Goal: Task Accomplishment & Management: Use online tool/utility

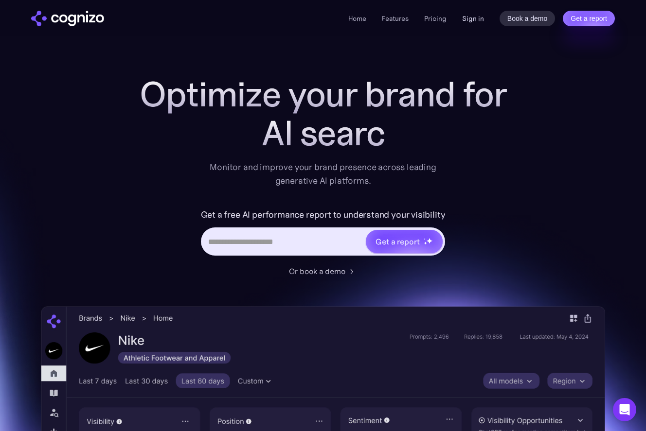
click at [478, 18] on link "Sign in" at bounding box center [473, 19] width 22 height 12
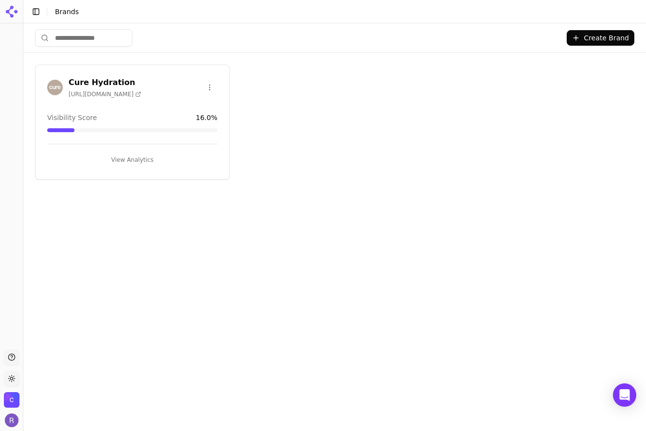
click at [107, 85] on h3 "Cure Hydration" at bounding box center [105, 83] width 72 height 12
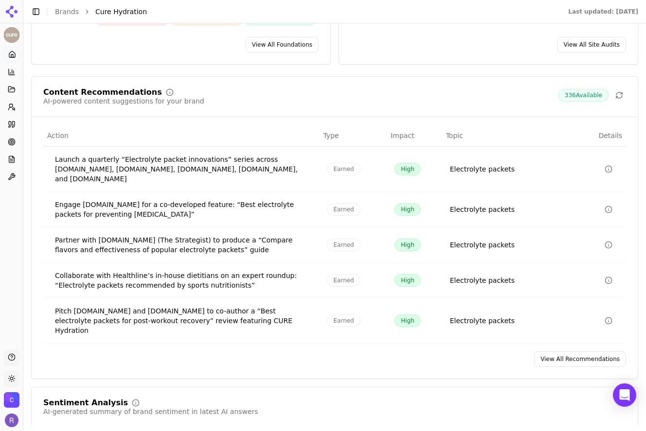
scroll to position [1470, 0]
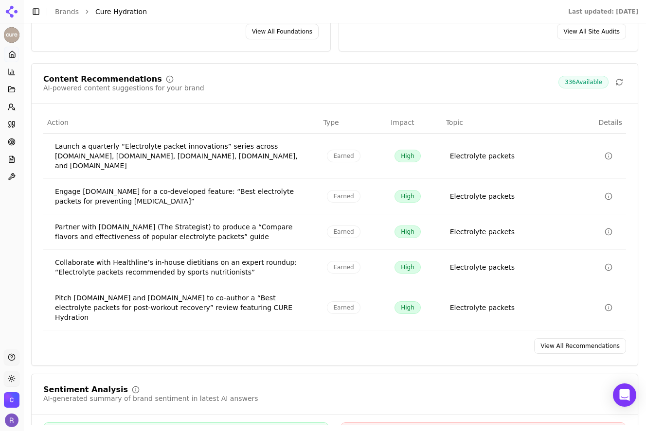
click at [607, 339] on link "View All Recommendations" at bounding box center [580, 346] width 92 height 16
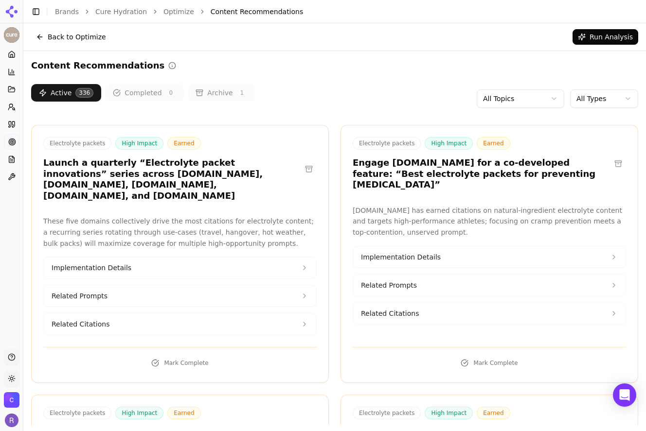
click at [547, 96] on html "Cure Hydration Platform Home Competition Topics Prompts Citations Optimize Repo…" at bounding box center [323, 215] width 646 height 431
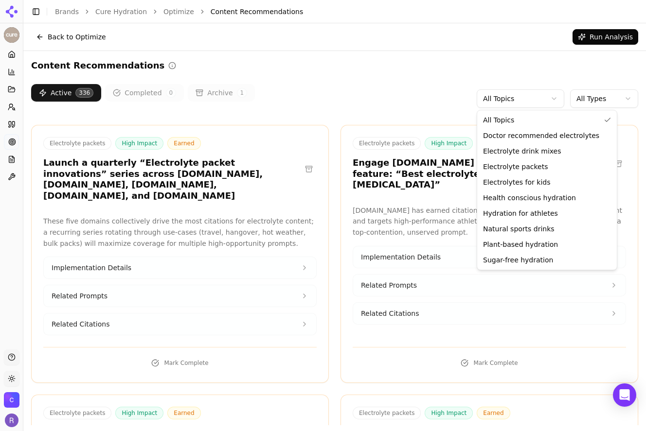
click at [584, 97] on html "Cure Hydration Platform Home Competition Topics Prompts Citations Optimize Repo…" at bounding box center [323, 215] width 646 height 431
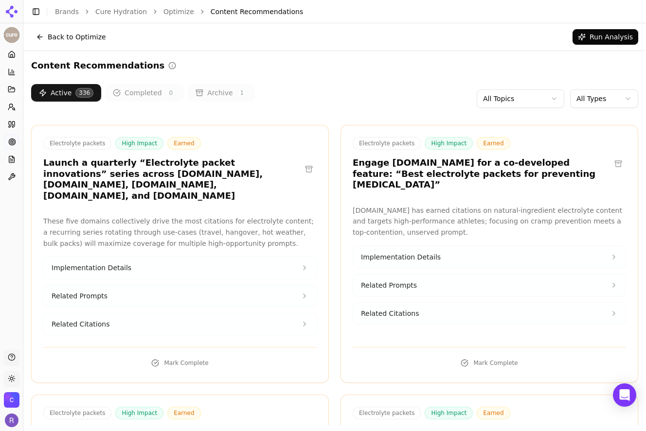
click at [584, 97] on html "Cure Hydration Platform Home Competition Topics Prompts Citations Optimize Repo…" at bounding box center [323, 215] width 646 height 431
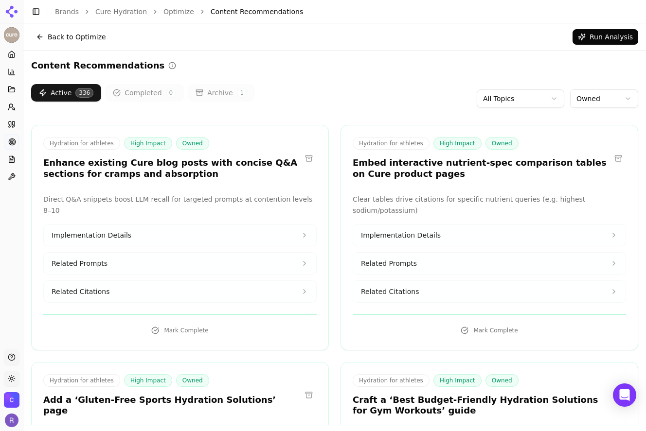
click at [517, 103] on html "Cure Hydration Platform Home Competition Topics Prompts Citations Optimize Repo…" at bounding box center [323, 215] width 646 height 431
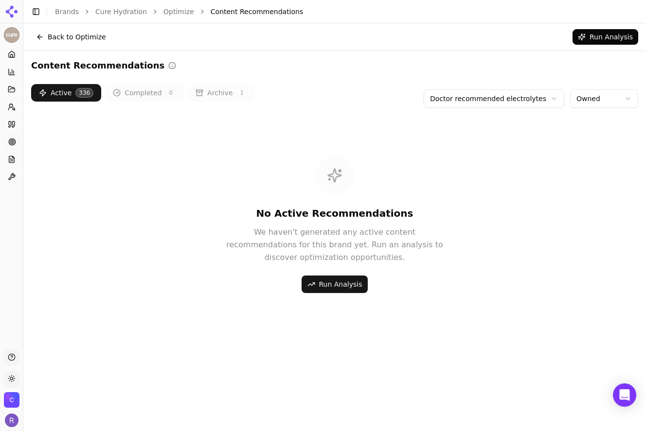
click at [475, 94] on html "Cure Hydration Platform Home Competition Topics Prompts Citations Optimize Repo…" at bounding box center [323, 215] width 646 height 431
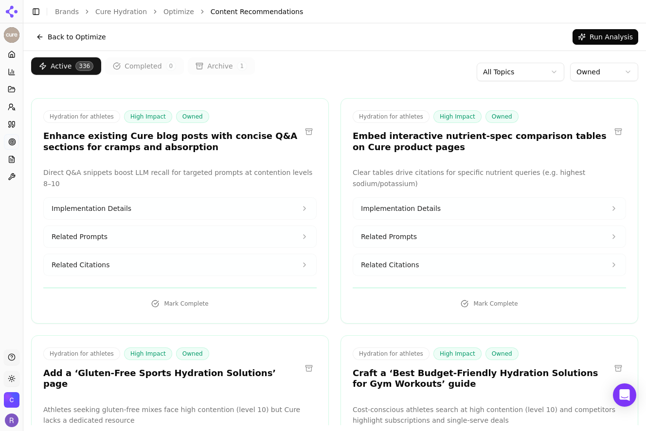
scroll to position [33, 0]
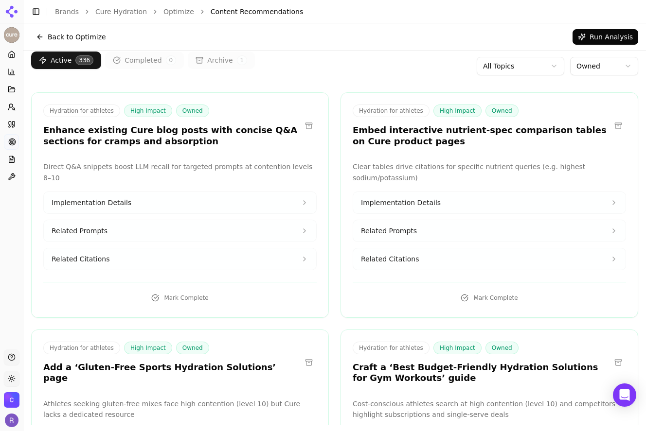
click at [225, 192] on button "Implementation Details" at bounding box center [180, 202] width 272 height 21
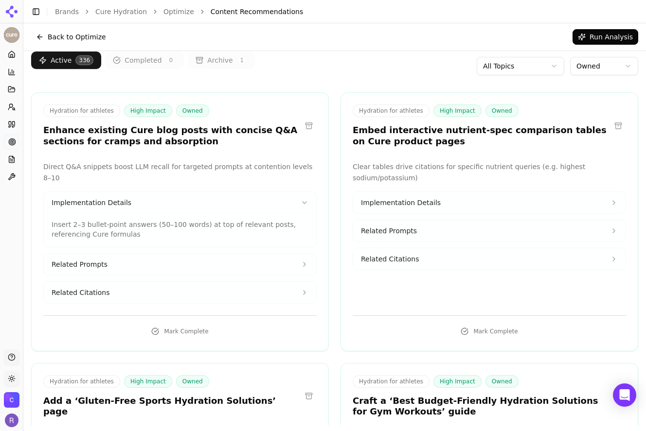
click at [209, 254] on button "Related Prompts" at bounding box center [180, 264] width 272 height 21
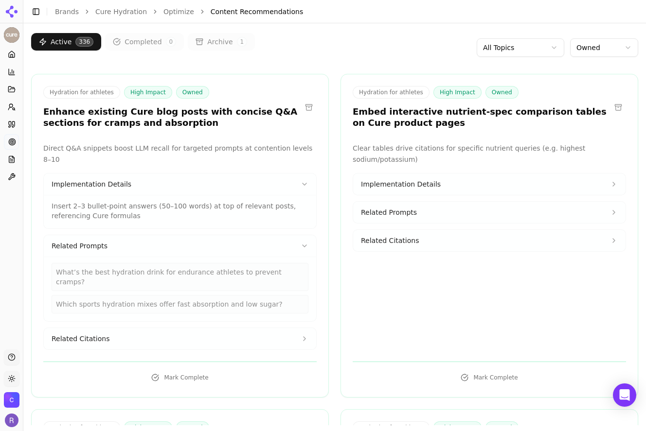
scroll to position [53, 0]
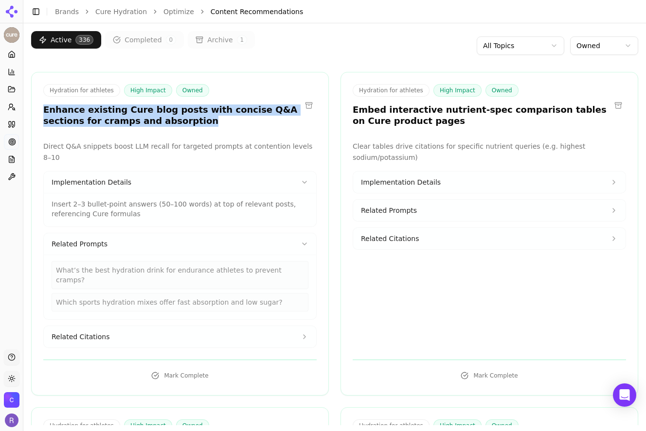
drag, startPoint x: 158, startPoint y: 121, endPoint x: 31, endPoint y: 112, distance: 126.8
click at [32, 112] on div "Hydration for athletes High Impact Owned Enhance existing Cure blog posts with …" at bounding box center [180, 106] width 297 height 45
click at [284, 326] on button "Related Citations" at bounding box center [180, 336] width 272 height 21
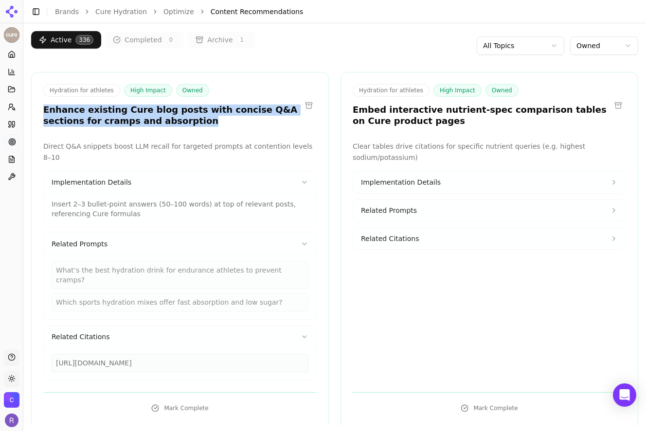
copy h3 "Enhance existing Cure blog posts with concise Q&A sections for cramps and absor…"
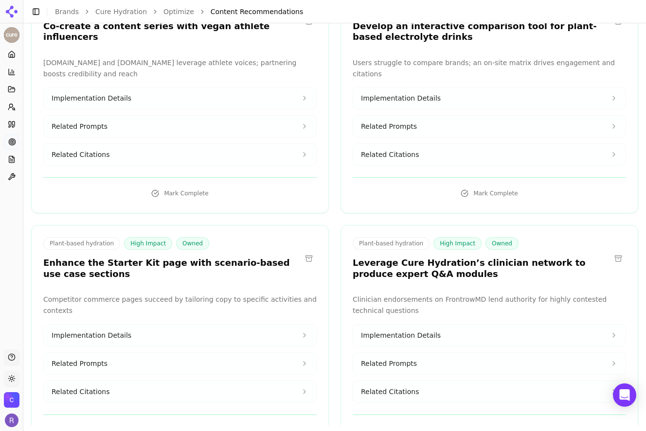
scroll to position [2199, 0]
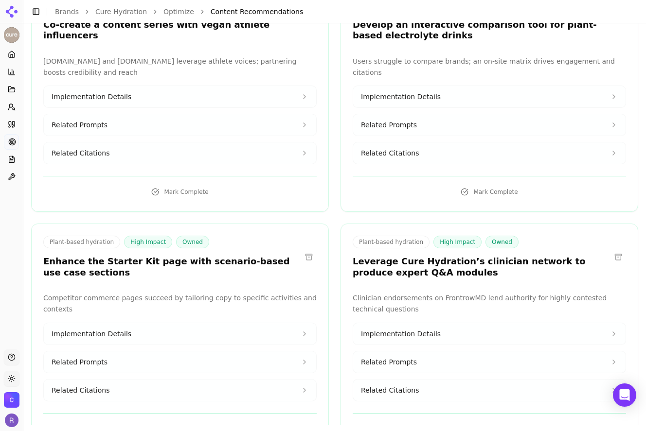
click at [426, 329] on span "Implementation Details" at bounding box center [401, 334] width 80 height 10
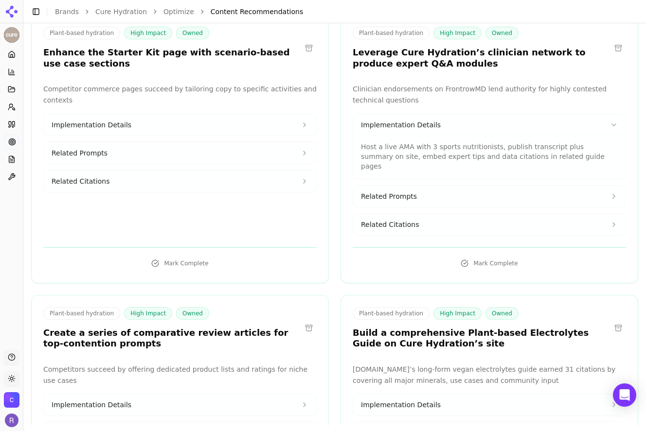
scroll to position [2414, 0]
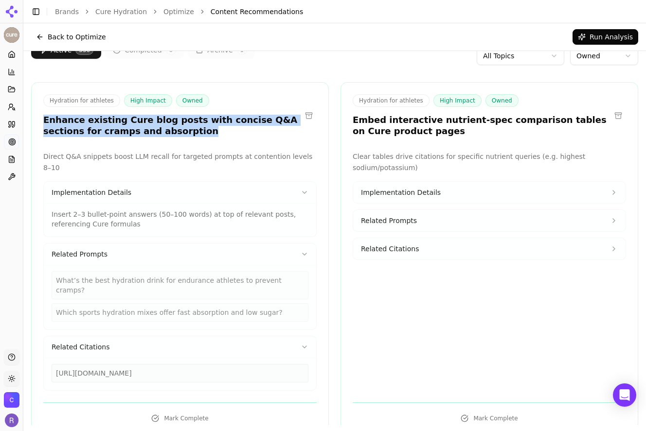
scroll to position [0, 0]
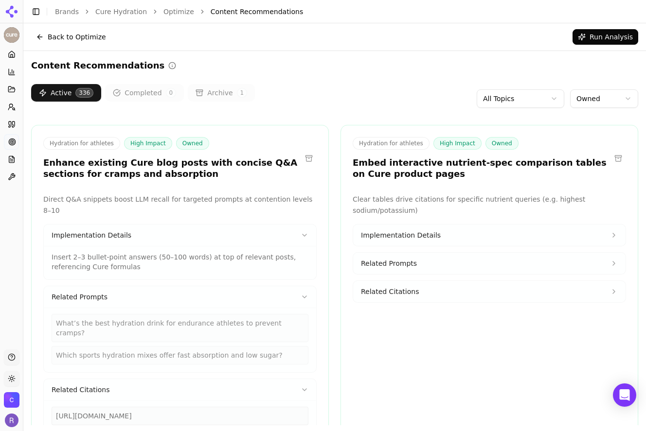
click at [328, 85] on div "Active 336 Completed 0 Archive 1 All Topics Owned" at bounding box center [334, 98] width 607 height 29
click at [413, 298] on button "Related Citations" at bounding box center [489, 291] width 272 height 21
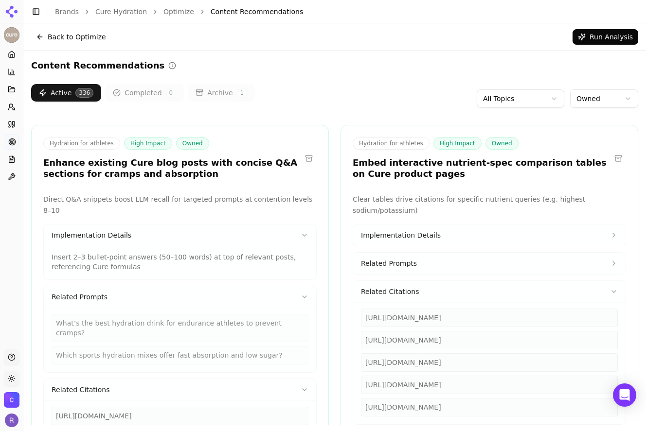
click at [418, 320] on div "https://skratchlabs.com/products/hydration-sport-drink-mix" at bounding box center [489, 318] width 257 height 18
copy div "https://skratchlabs.com/products/hydration-sport-drink-mix"
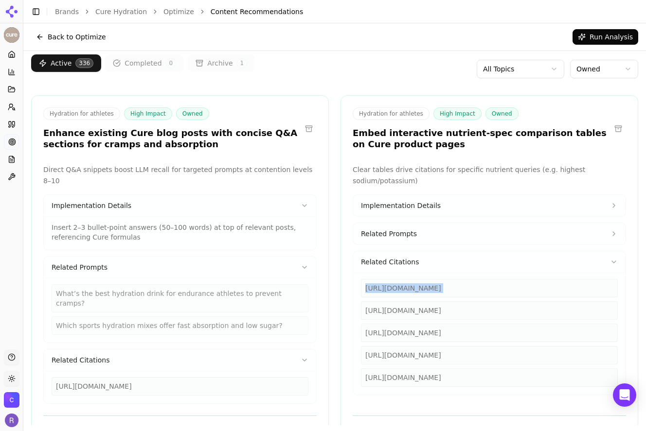
scroll to position [30, 0]
click at [445, 68] on div "Active 336 Completed 0 Archive 1 All Topics Owned" at bounding box center [334, 68] width 607 height 29
click at [211, 377] on div "https://hammernutrition.com/products/heed-sports-drink" at bounding box center [180, 386] width 257 height 18
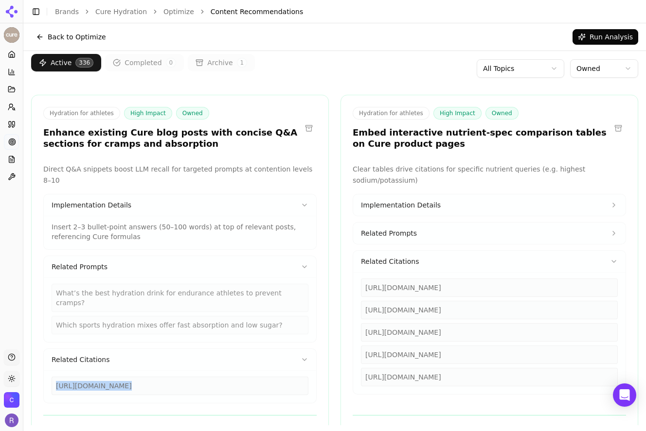
copy div "https://hammernutrition.com/products/heed-sports-drink"
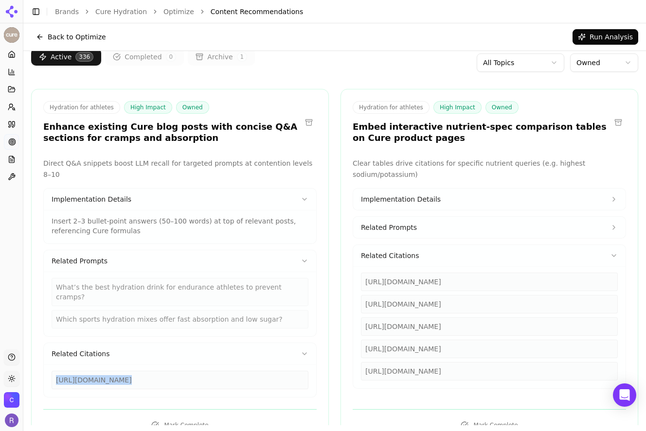
scroll to position [36, 0]
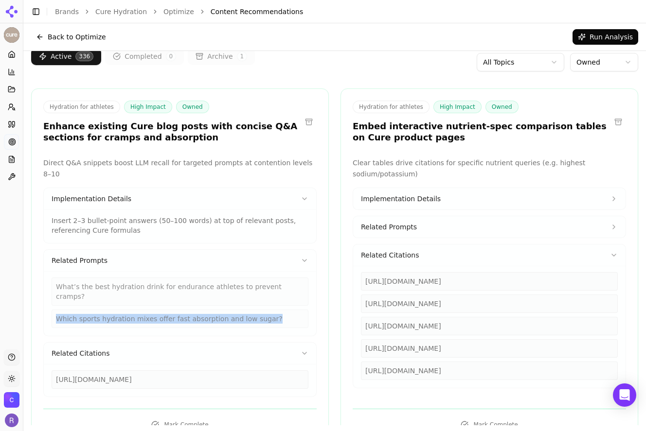
drag, startPoint x: 271, startPoint y: 298, endPoint x: 55, endPoint y: 295, distance: 215.9
click at [55, 310] on div "Which sports hydration mixes offer fast absorption and low sugar?" at bounding box center [180, 319] width 257 height 18
copy div "Which sports hydration mixes offer fast absorption and low sugar?"
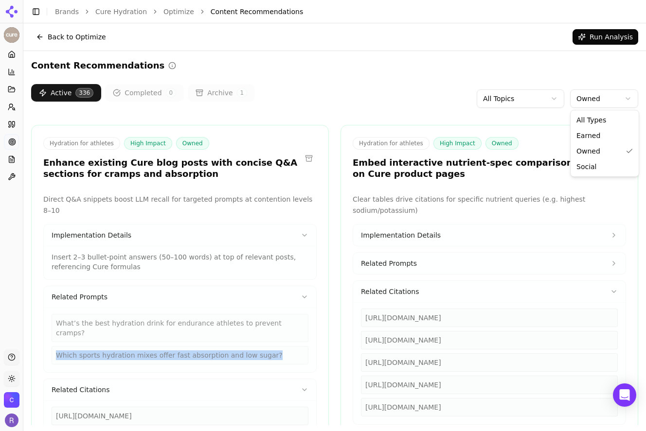
click at [581, 101] on html "Cure Hydration Platform Home Competition Topics Prompts Citations Optimize Repo…" at bounding box center [323, 215] width 646 height 431
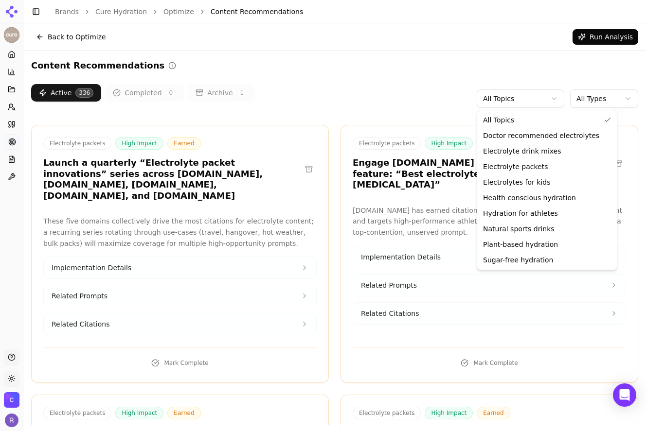
click at [534, 97] on html "Cure Hydration Platform Home Competition Topics Prompts Citations Optimize Repo…" at bounding box center [323, 215] width 646 height 431
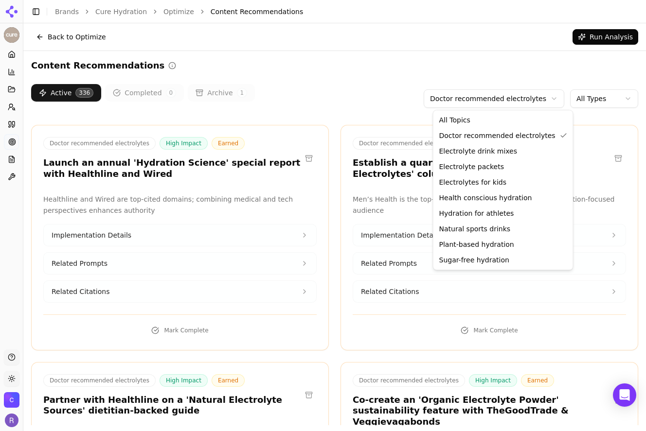
click at [504, 106] on html "Cure Hydration Platform Home Competition Topics Prompts Citations Optimize Repo…" at bounding box center [323, 215] width 646 height 431
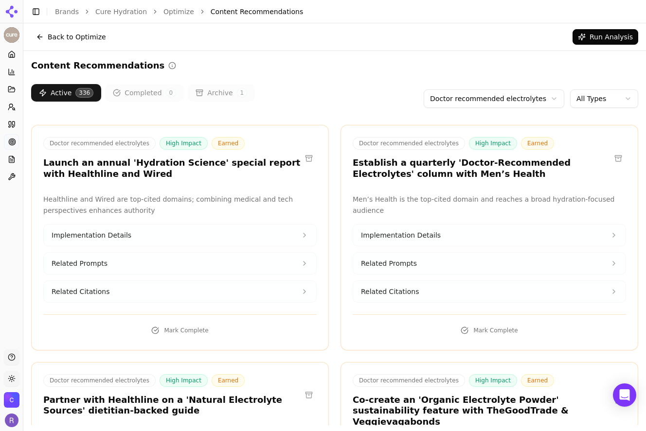
click at [523, 52] on html "Cure Hydration Platform Home Competition Topics Prompts Citations Optimize Repo…" at bounding box center [323, 215] width 646 height 431
click at [608, 103] on html "Cure Hydration Platform Home Competition Topics Prompts Citations Optimize Repo…" at bounding box center [323, 215] width 646 height 431
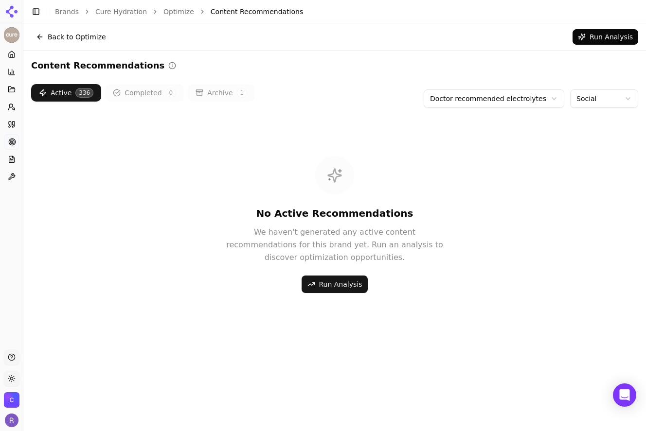
click at [511, 98] on html "Cure Hydration Platform Home Competition Topics Prompts Citations Optimize Repo…" at bounding box center [323, 215] width 646 height 431
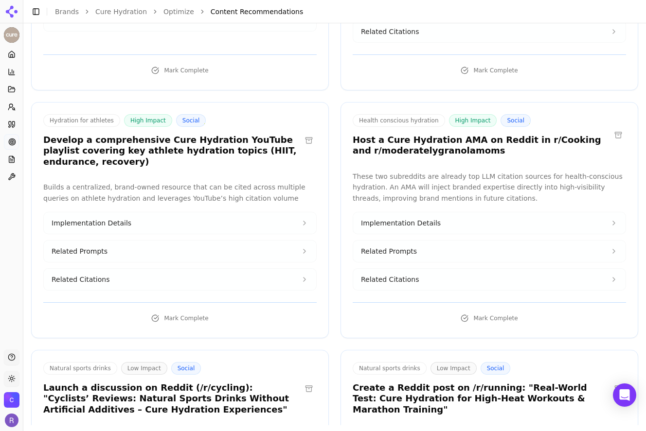
scroll to position [285, 0]
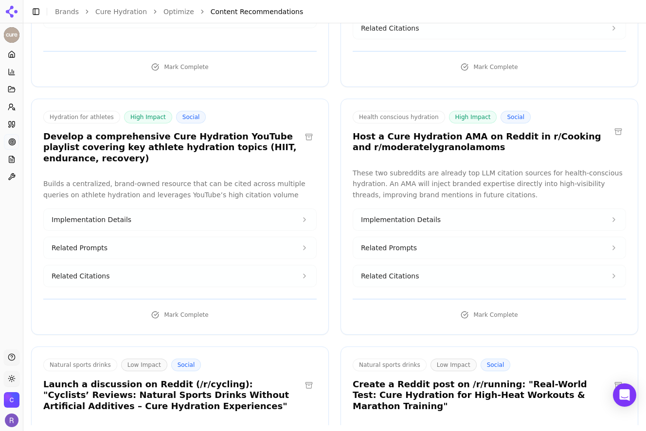
click at [228, 276] on button "Related Citations" at bounding box center [180, 276] width 272 height 21
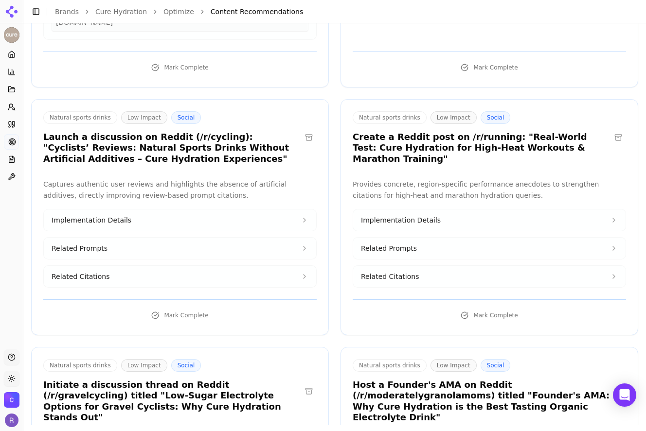
scroll to position [567, 0]
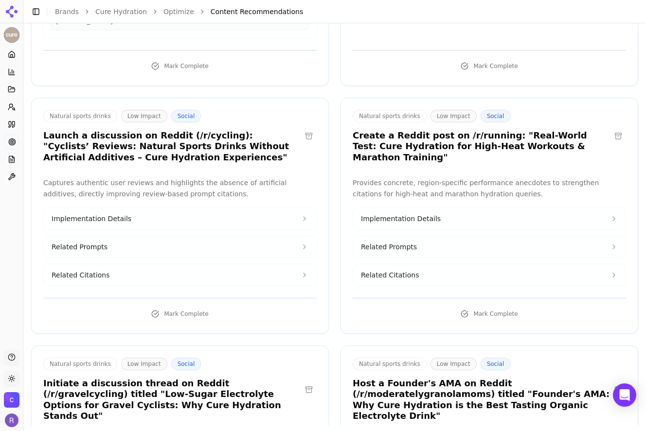
click at [417, 265] on button "Related Citations" at bounding box center [489, 275] width 272 height 21
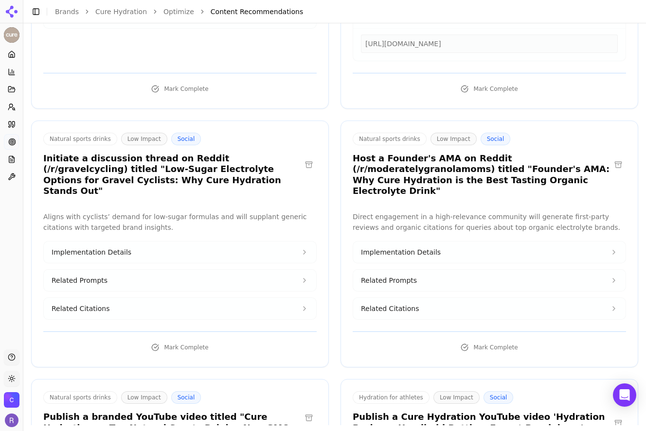
scroll to position [828, 0]
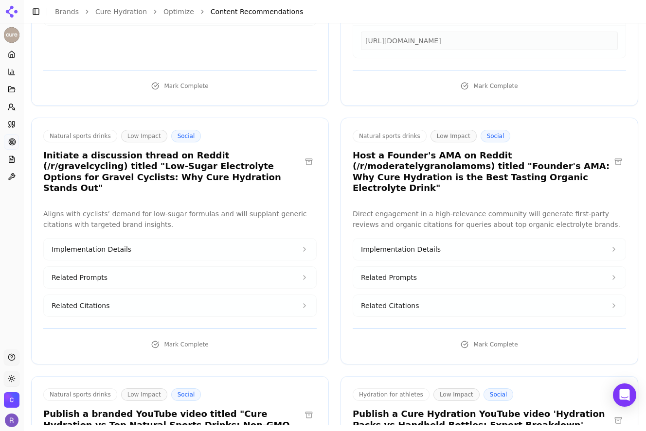
click at [443, 295] on button "Related Citations" at bounding box center [489, 305] width 272 height 21
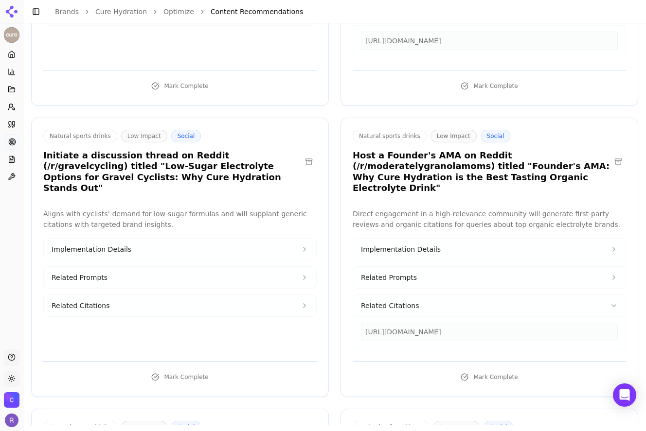
click at [449, 323] on div "https://reddit.com/r/moderatelygranolamoms/comments/1k76axj/best_tasting_electr…" at bounding box center [489, 332] width 257 height 18
copy div "https://reddit.com/r/moderatelygranolamoms/comments/1k76axj/best_tasting_electr…"
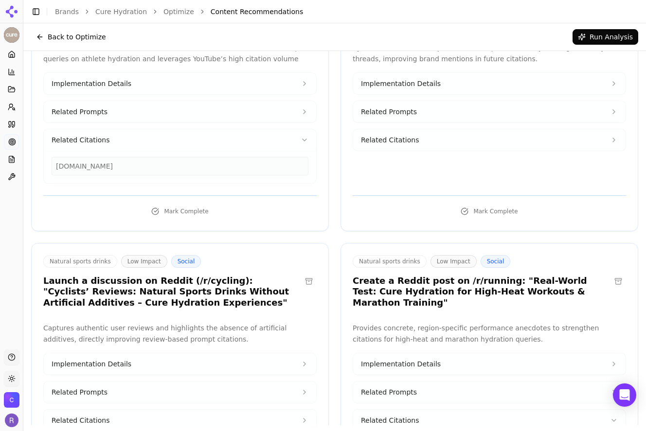
scroll to position [56, 0]
